Goal: Task Accomplishment & Management: Manage account settings

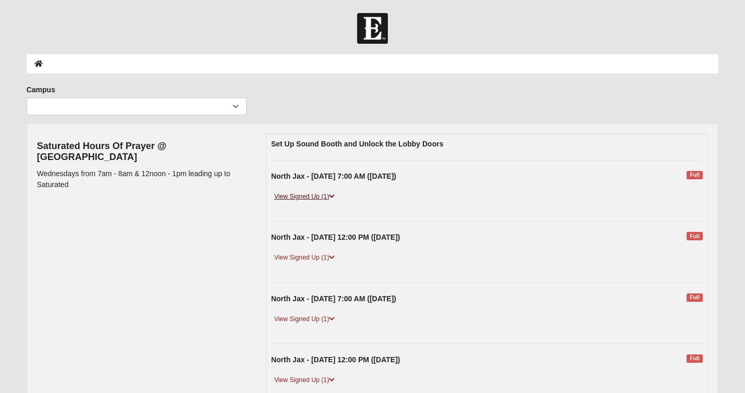
click at [330, 198] on link "View Signed Up (1)" at bounding box center [304, 196] width 67 height 11
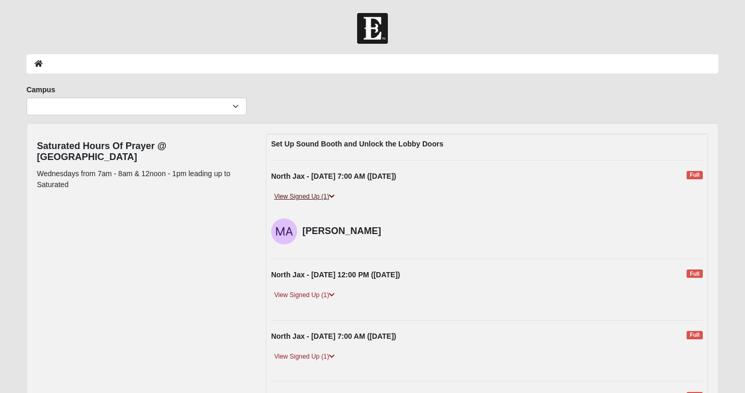
click at [330, 198] on link "View Signed Up (1)" at bounding box center [304, 196] width 67 height 11
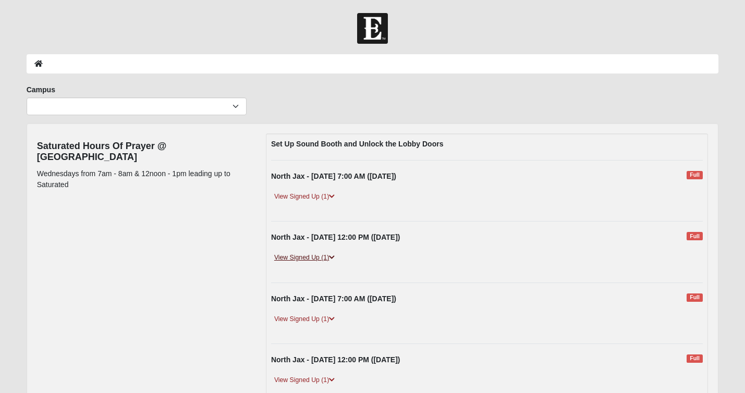
click at [318, 255] on link "View Signed Up (1)" at bounding box center [304, 257] width 67 height 11
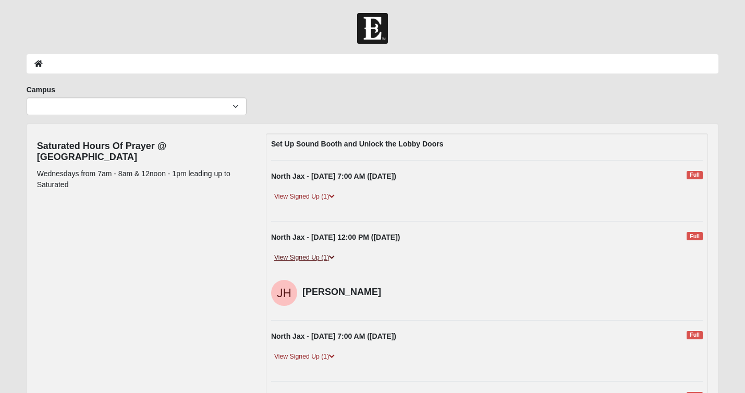
click at [318, 255] on link "View Signed Up (1)" at bounding box center [304, 257] width 67 height 11
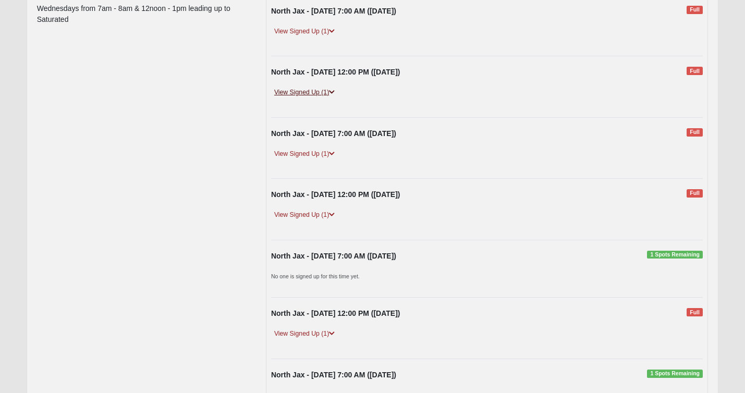
scroll to position [174, 0]
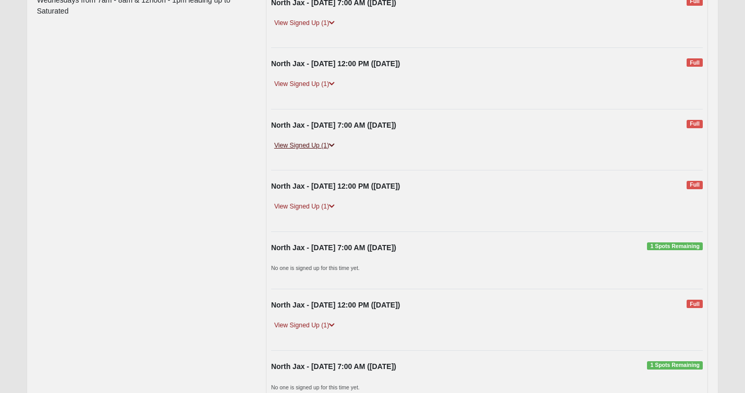
click at [323, 143] on link "View Signed Up (1)" at bounding box center [304, 145] width 67 height 11
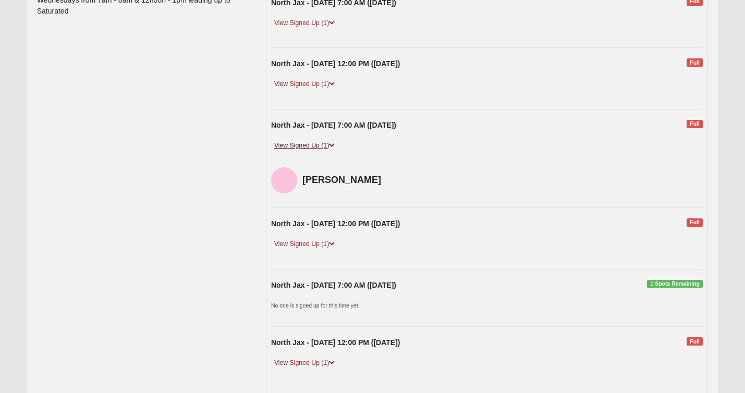
click at [323, 143] on link "View Signed Up (1)" at bounding box center [304, 145] width 67 height 11
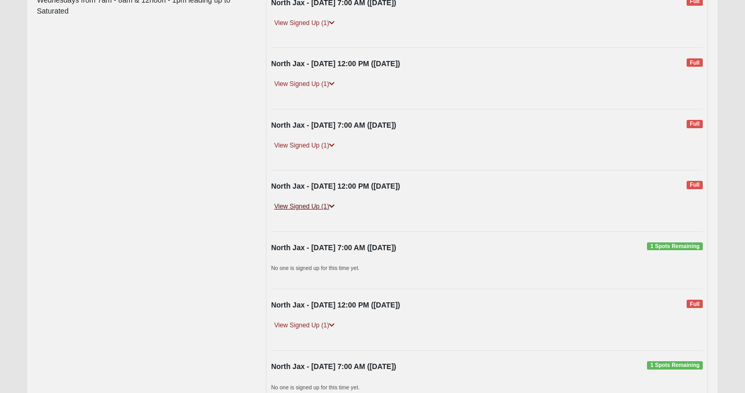
click at [310, 204] on link "View Signed Up (1)" at bounding box center [304, 206] width 67 height 11
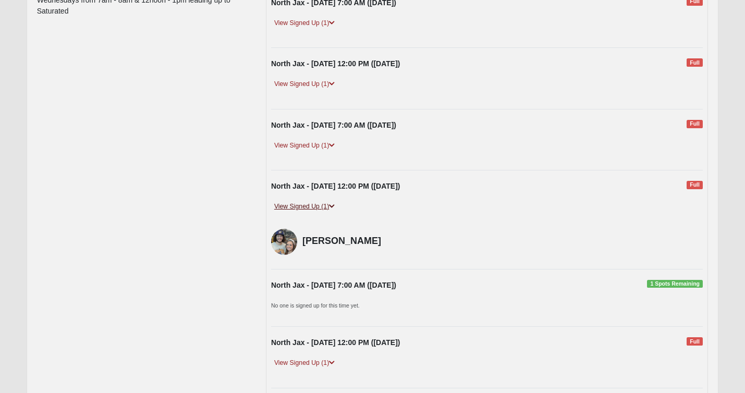
click at [311, 203] on link "View Signed Up (1)" at bounding box center [304, 206] width 67 height 11
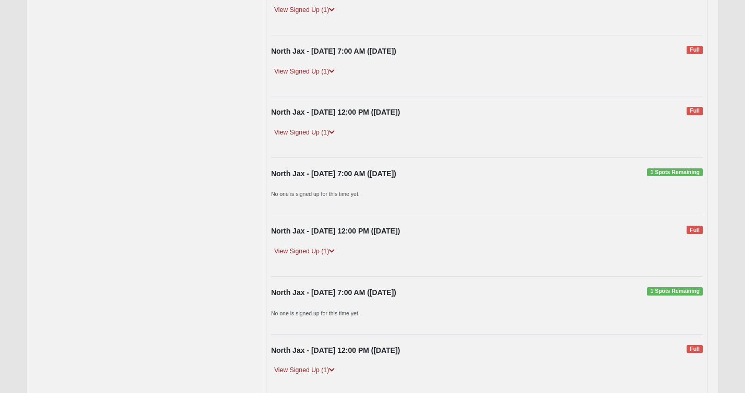
scroll to position [249, 0]
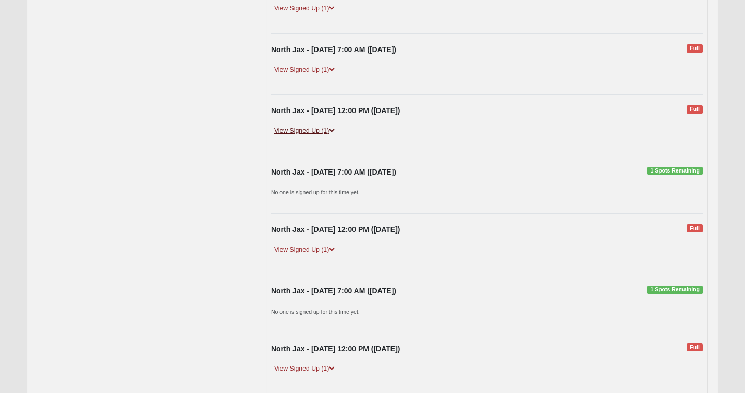
click at [330, 128] on link "View Signed Up (1)" at bounding box center [304, 131] width 67 height 11
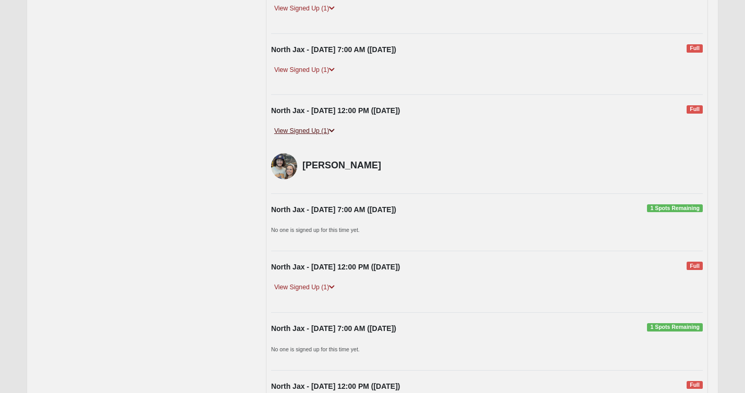
click at [330, 128] on link "View Signed Up (1)" at bounding box center [304, 131] width 67 height 11
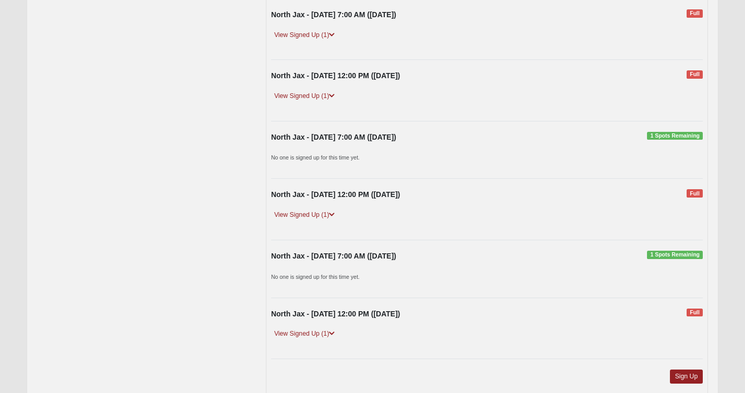
scroll to position [299, 0]
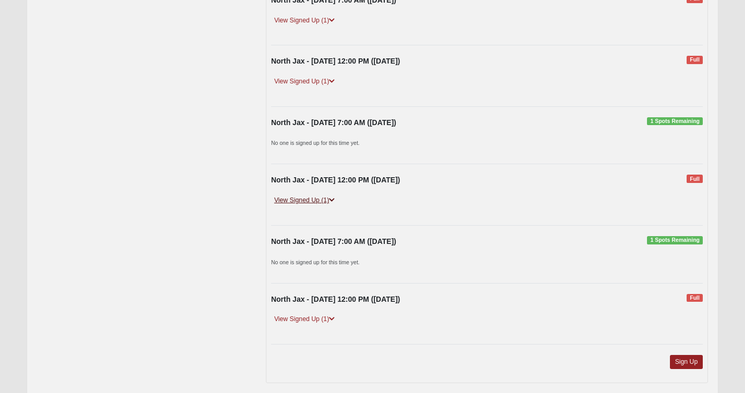
click at [320, 195] on link "View Signed Up (1)" at bounding box center [304, 200] width 67 height 11
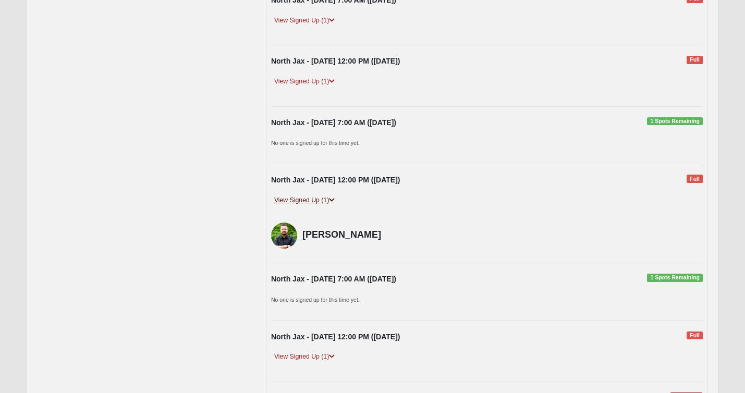
click at [320, 195] on link "View Signed Up (1)" at bounding box center [304, 200] width 67 height 11
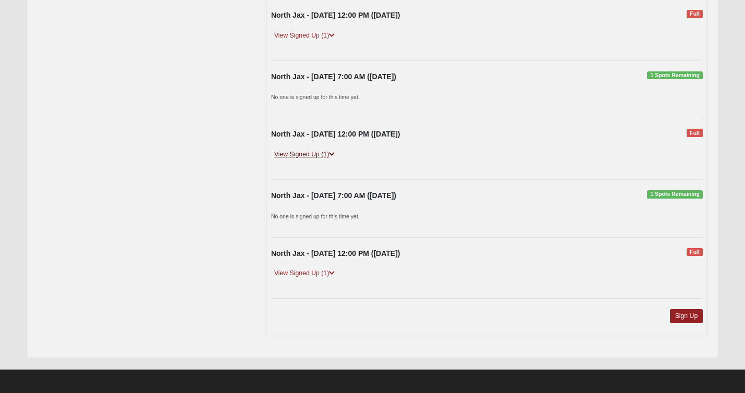
scroll to position [344, 0]
click at [319, 273] on link "View Signed Up (1)" at bounding box center [304, 274] width 67 height 11
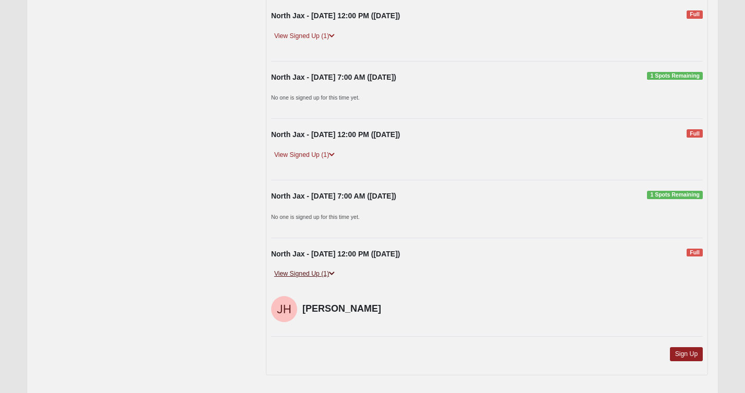
click at [319, 273] on link "View Signed Up (1)" at bounding box center [304, 274] width 67 height 11
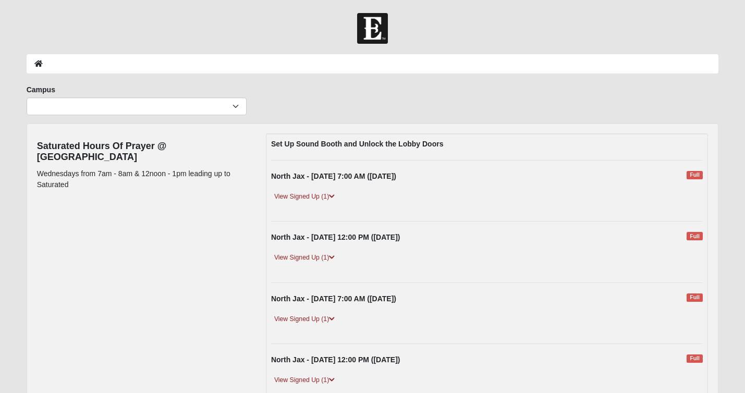
scroll to position [0, 0]
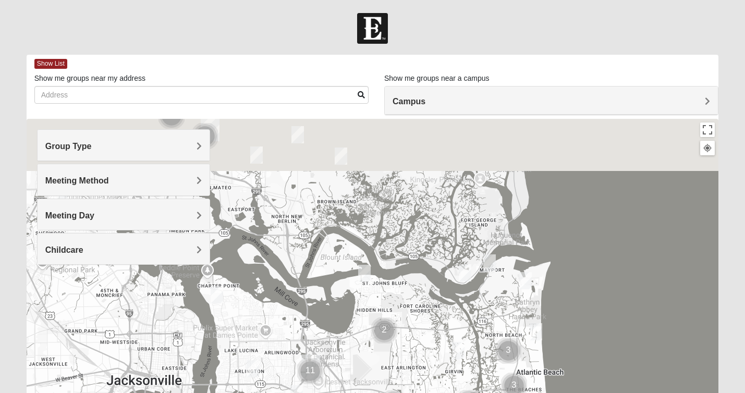
drag, startPoint x: 395, startPoint y: 181, endPoint x: 499, endPoint y: 312, distance: 167.3
click at [499, 312] on div at bounding box center [373, 327] width 692 height 417
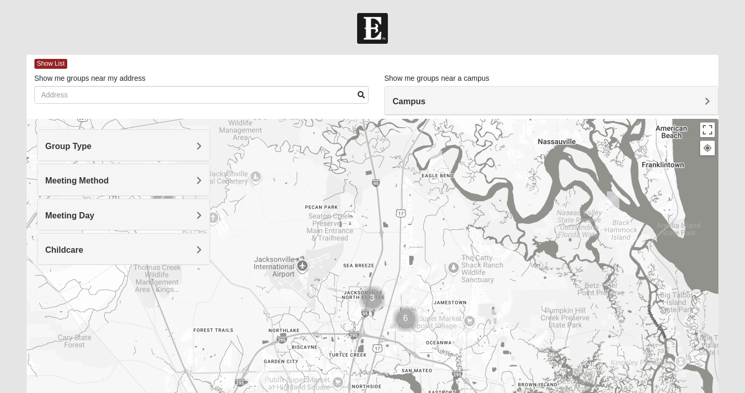
drag, startPoint x: 381, startPoint y: 215, endPoint x: 584, endPoint y: 400, distance: 274.6
click at [584, 393] on html "Log In Find A Group Error Show List Loading Groups" at bounding box center [372, 287] width 745 height 574
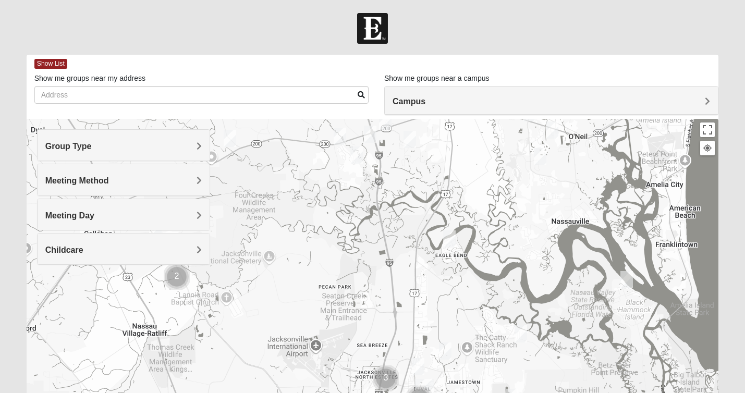
drag, startPoint x: 455, startPoint y: 260, endPoint x: 468, endPoint y: 344, distance: 84.9
click at [468, 344] on div at bounding box center [373, 327] width 692 height 417
click at [450, 235] on img "Mixed McLaughlin/Huber 32226" at bounding box center [449, 238] width 13 height 17
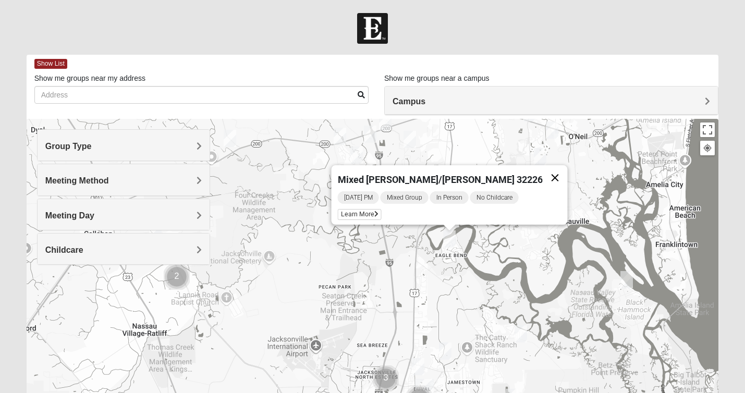
click at [543, 175] on button "Close" at bounding box center [555, 177] width 25 height 25
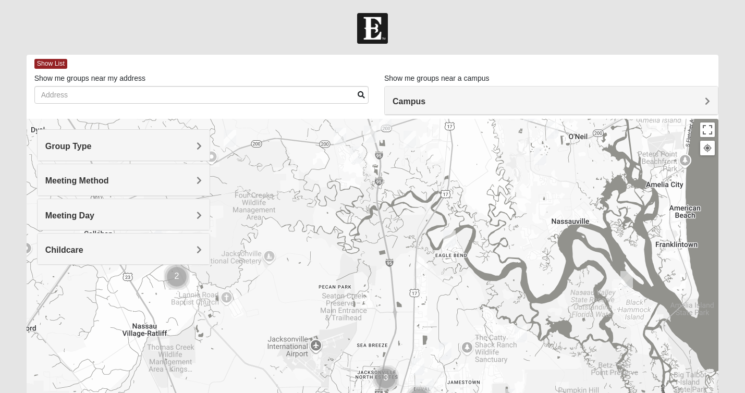
click at [419, 363] on img "Mixed Martins 32218" at bounding box center [418, 366] width 13 height 17
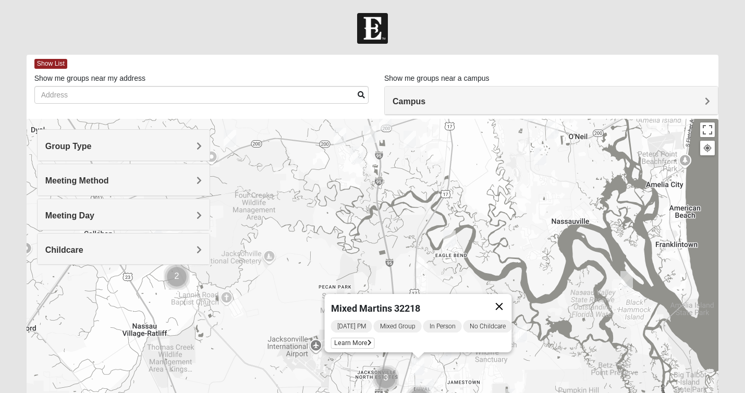
click at [506, 299] on button "Close" at bounding box center [499, 306] width 25 height 25
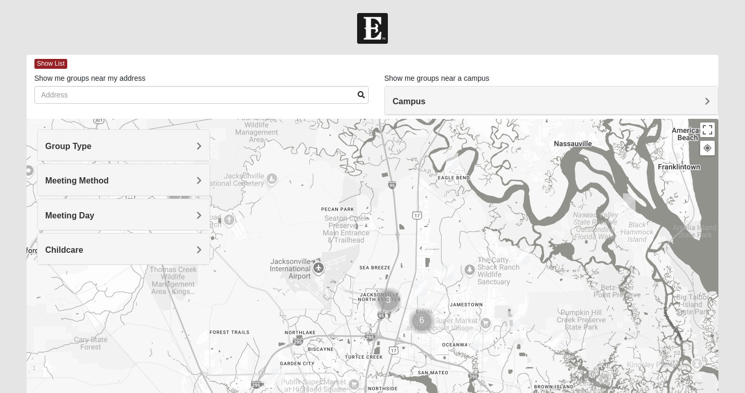
drag, startPoint x: 381, startPoint y: 298, endPoint x: 382, endPoint y: 217, distance: 80.3
click at [382, 217] on div at bounding box center [373, 327] width 692 height 417
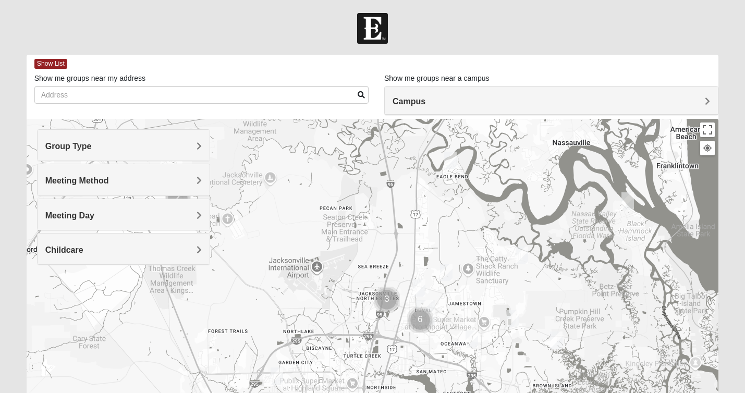
click at [628, 199] on img "1825 Mens Pinter 32226" at bounding box center [627, 200] width 13 height 17
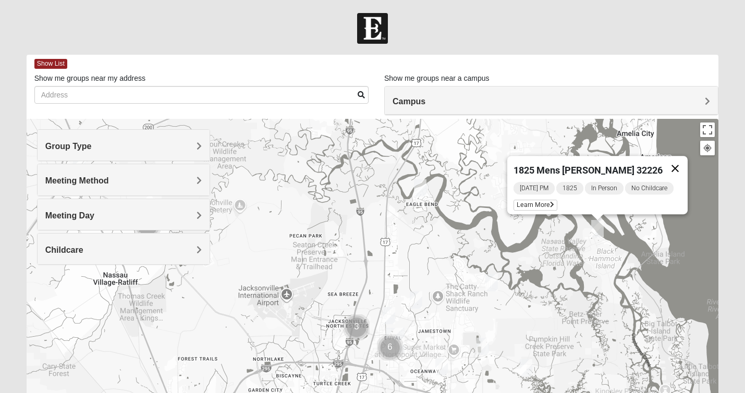
click at [675, 163] on button "Close" at bounding box center [675, 168] width 25 height 25
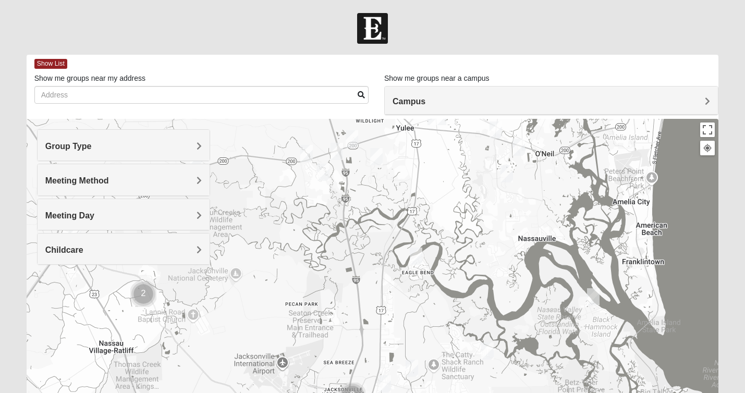
drag, startPoint x: 543, startPoint y: 216, endPoint x: 539, endPoint y: 287, distance: 71.5
click at [539, 287] on div at bounding box center [373, 327] width 692 height 417
click at [595, 298] on img "1825 Mens Pinter 32226" at bounding box center [593, 296] width 13 height 17
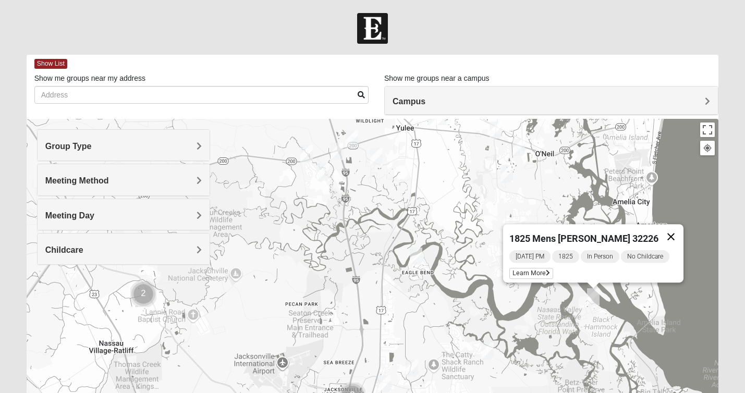
click at [668, 230] on button "Close" at bounding box center [670, 236] width 25 height 25
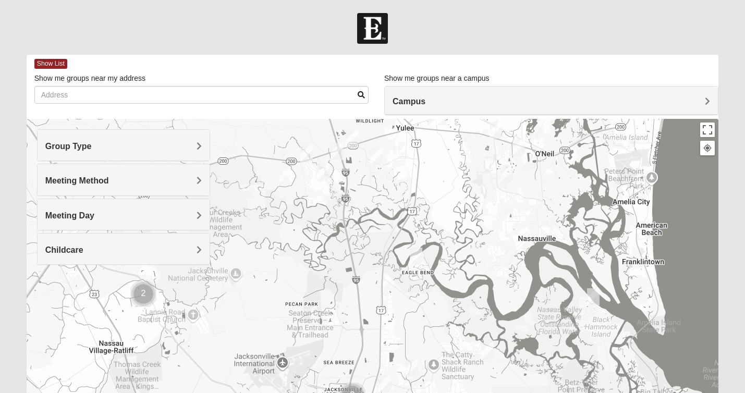
click at [597, 320] on div "To navigate, press the arrow keys." at bounding box center [373, 327] width 692 height 417
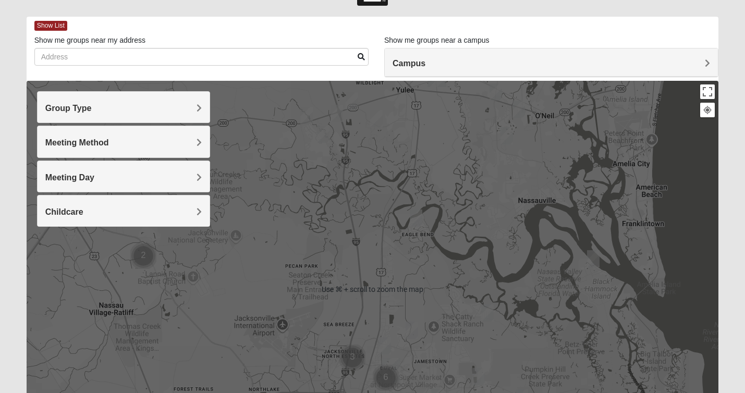
scroll to position [40, 0]
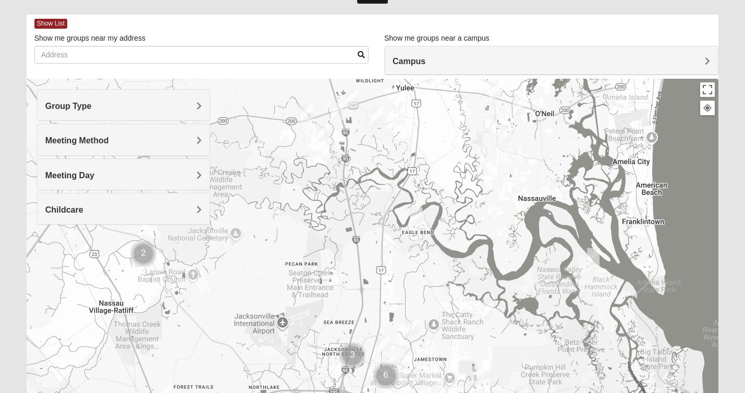
click at [576, 218] on div at bounding box center [373, 287] width 692 height 417
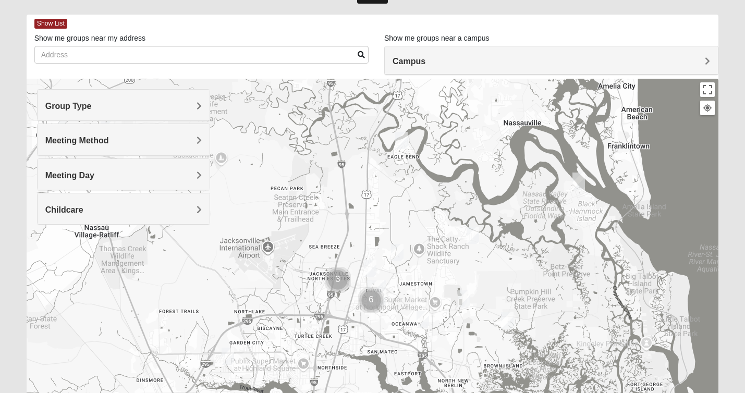
drag, startPoint x: 649, startPoint y: 346, endPoint x: 635, endPoint y: 269, distance: 78.5
click at [635, 269] on div at bounding box center [373, 287] width 692 height 417
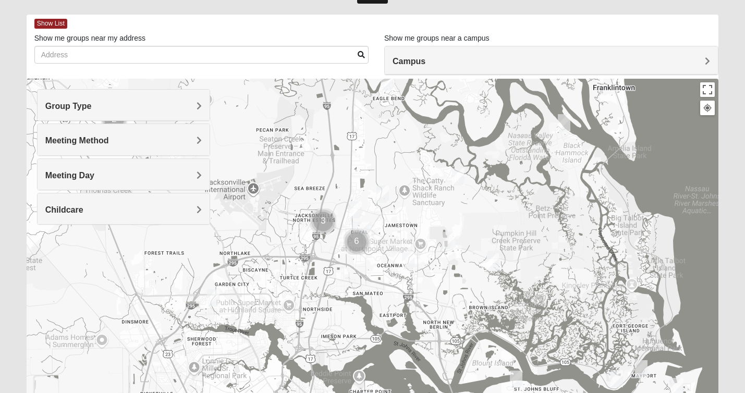
drag, startPoint x: 542, startPoint y: 298, endPoint x: 527, endPoint y: 237, distance: 63.2
click at [527, 236] on div at bounding box center [373, 287] width 692 height 417
